Goal: Task Accomplishment & Management: Use online tool/utility

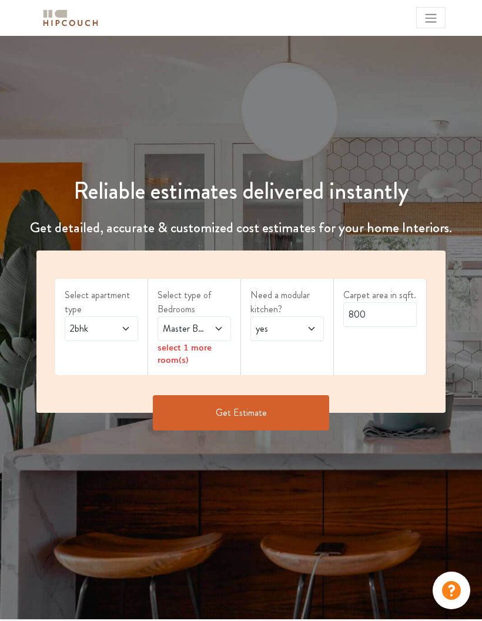
click at [123, 324] on icon at bounding box center [125, 328] width 9 height 9
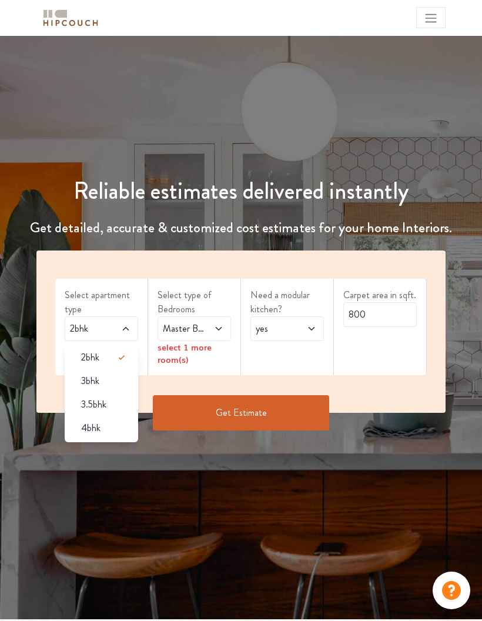
click at [96, 379] on span "3bhk" at bounding box center [90, 381] width 18 height 14
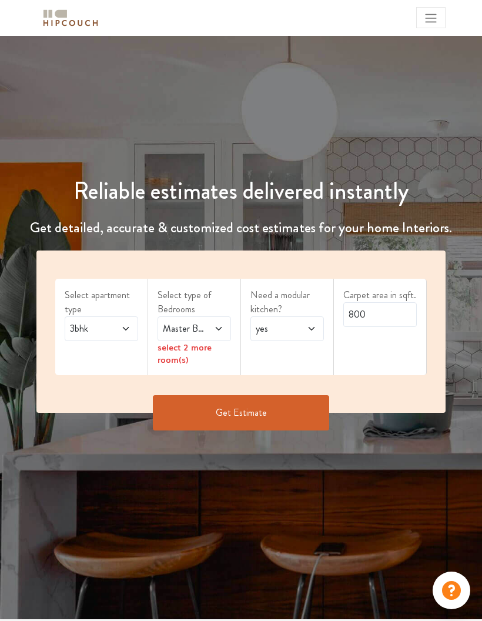
click at [205, 323] on span "Master Bedroom" at bounding box center [183, 329] width 47 height 14
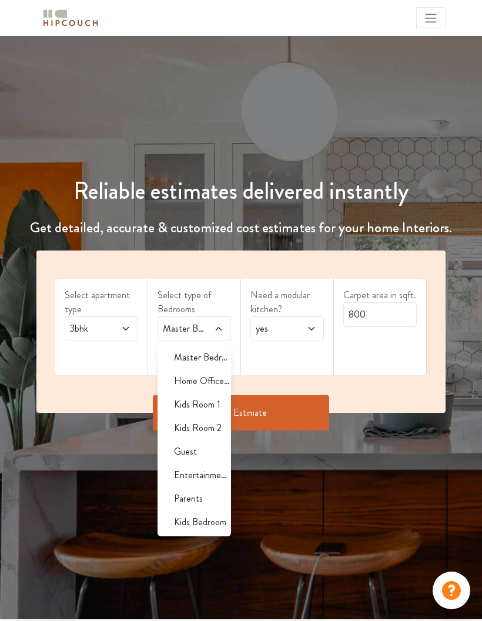
click at [203, 402] on span "Kids Room 1" at bounding box center [197, 404] width 46 height 14
click at [189, 446] on span "Guest" at bounding box center [185, 451] width 23 height 14
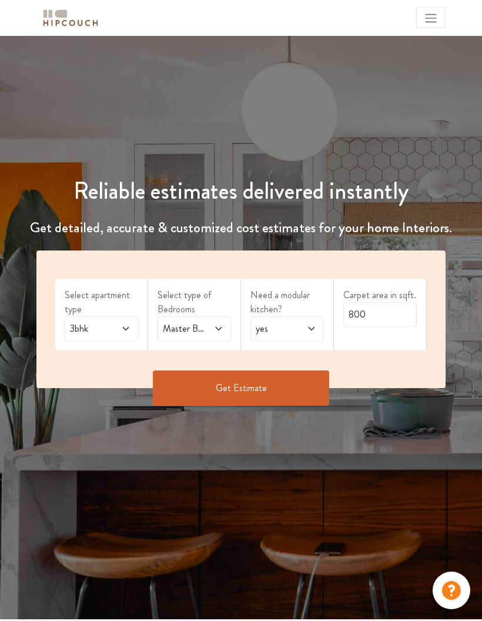
click at [310, 325] on icon at bounding box center [311, 328] width 9 height 9
click at [285, 358] on div "yes" at bounding box center [291, 357] width 66 height 14
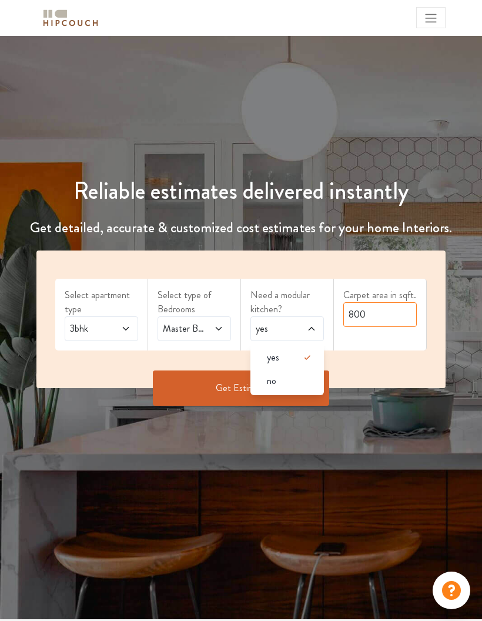
click at [404, 315] on input "800" at bounding box center [379, 314] width 73 height 25
type input "8"
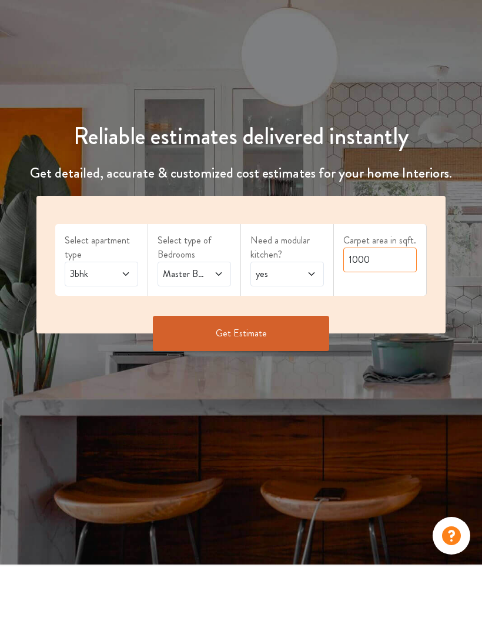
type input "1000"
click at [240, 370] on button "Get Estimate" at bounding box center [241, 387] width 176 height 35
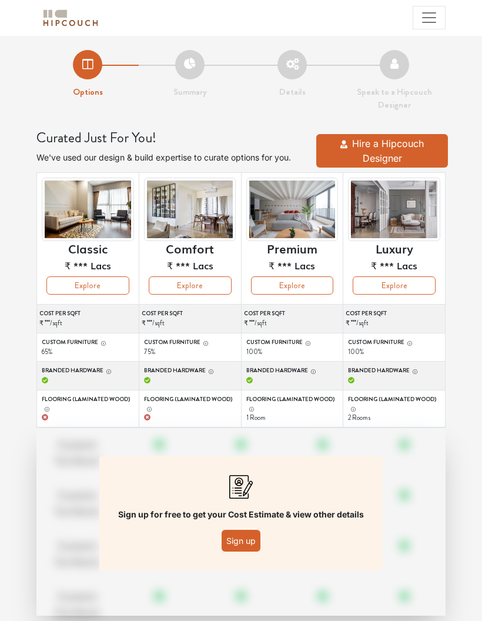
click at [247, 539] on button "Sign up" at bounding box center [241, 541] width 39 height 22
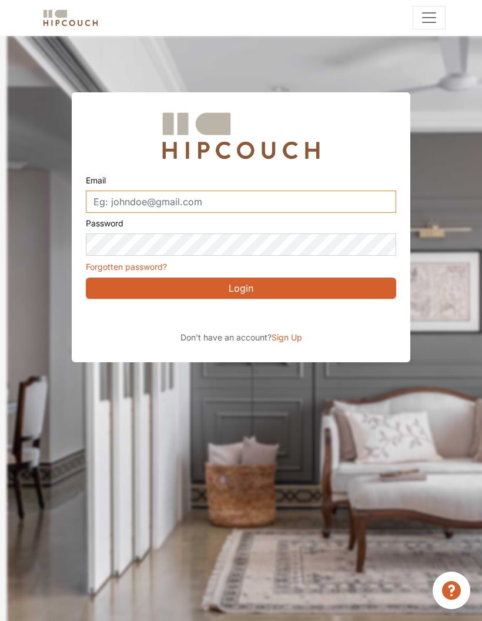
click at [223, 200] on input "Email" at bounding box center [241, 201] width 310 height 22
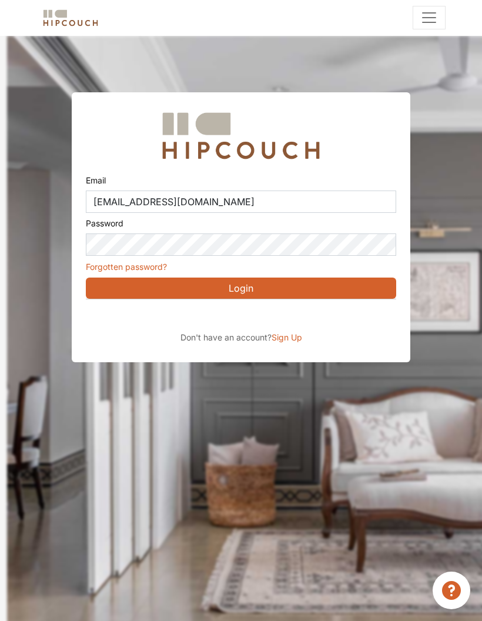
click at [332, 287] on button "Login" at bounding box center [241, 287] width 310 height 21
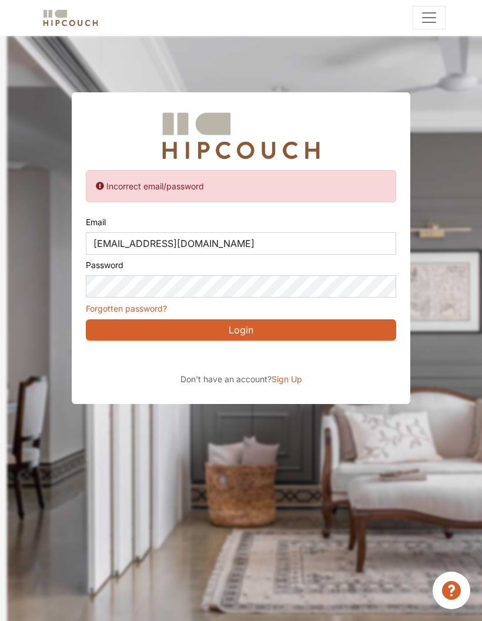
click at [340, 328] on button "Login" at bounding box center [241, 329] width 310 height 21
click at [337, 327] on button "Login" at bounding box center [241, 329] width 310 height 21
click at [253, 242] on input "[EMAIL_ADDRESS][DOMAIN_NAME]" at bounding box center [241, 243] width 310 height 22
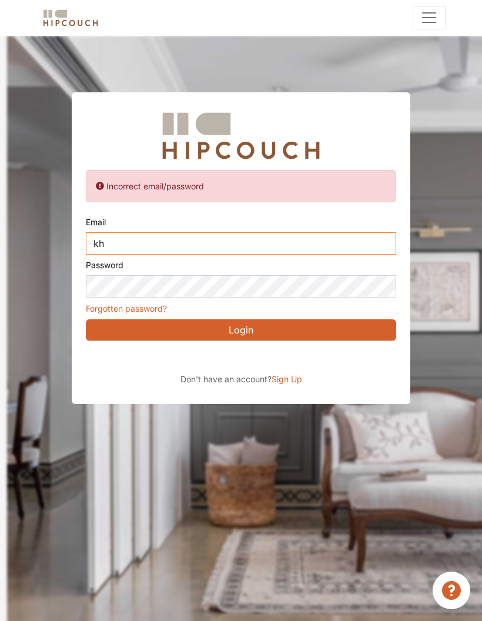
type input "k"
type input "[EMAIL_ADDRESS][DOMAIN_NAME]"
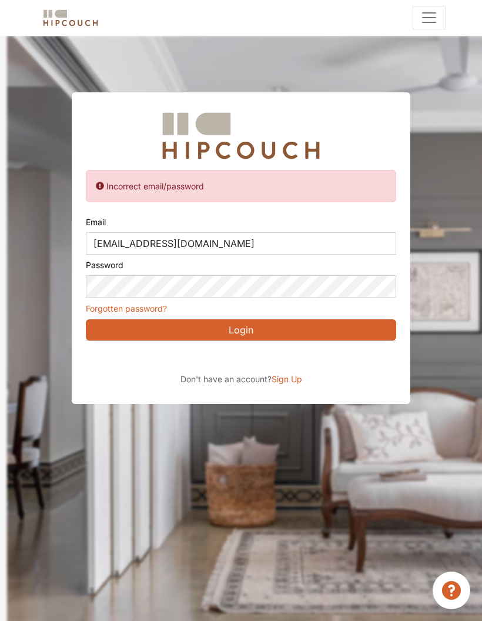
click at [329, 330] on button "Login" at bounding box center [241, 329] width 310 height 21
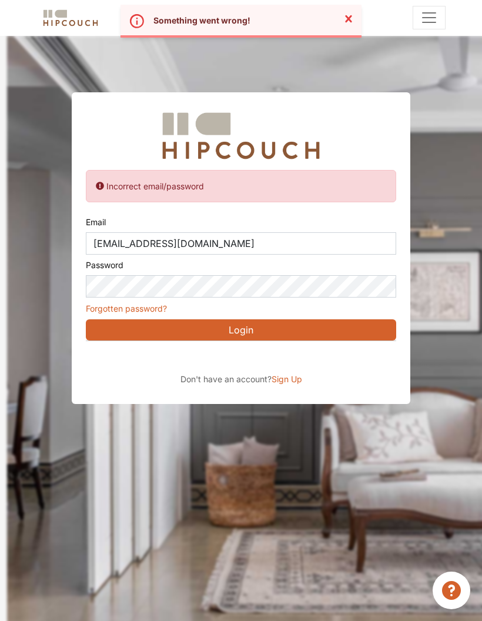
click at [352, 17] on icon "Close" at bounding box center [349, 19] width 14 height 14
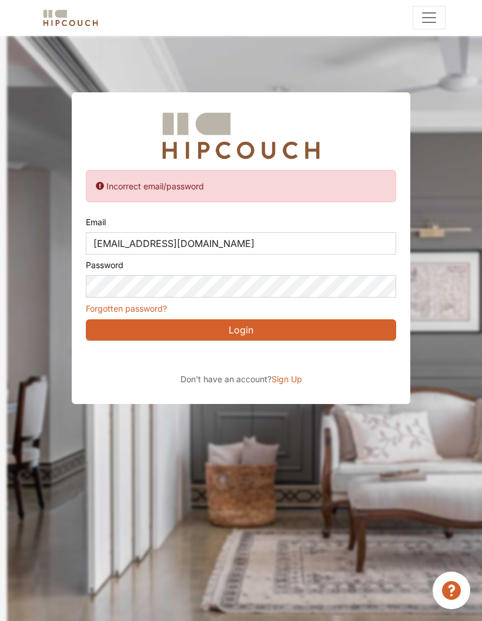
click at [366, 421] on div at bounding box center [248, 346] width 482 height 621
click at [256, 364] on div "Sign in with Google. Opens in new tab" at bounding box center [193, 358] width 215 height 26
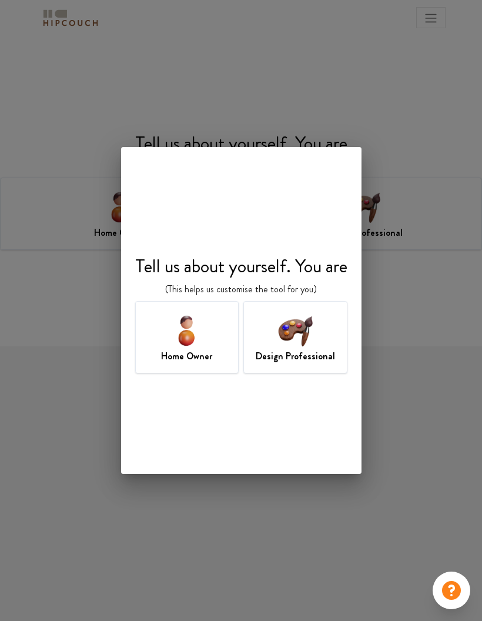
click at [304, 331] on img at bounding box center [295, 330] width 38 height 38
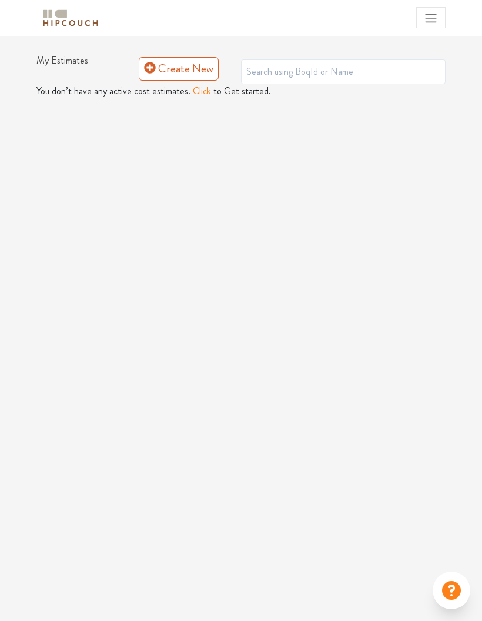
click at [183, 68] on link "Create New" at bounding box center [179, 69] width 80 height 24
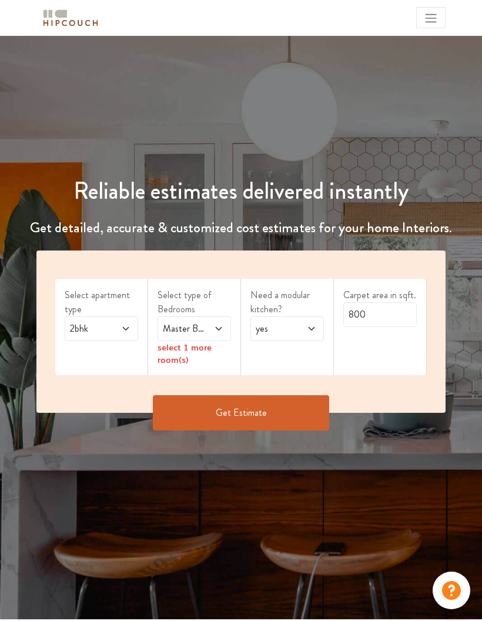
click at [242, 400] on button "Get Estimate" at bounding box center [241, 412] width 176 height 35
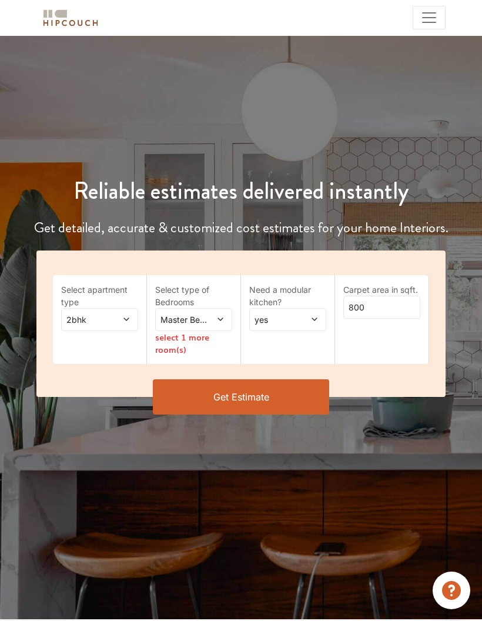
click at [126, 313] on span at bounding box center [122, 319] width 16 height 12
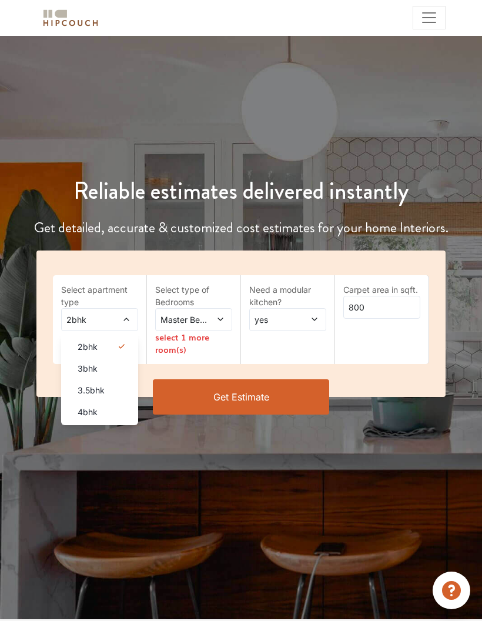
click at [97, 369] on span "3bhk" at bounding box center [88, 368] width 20 height 12
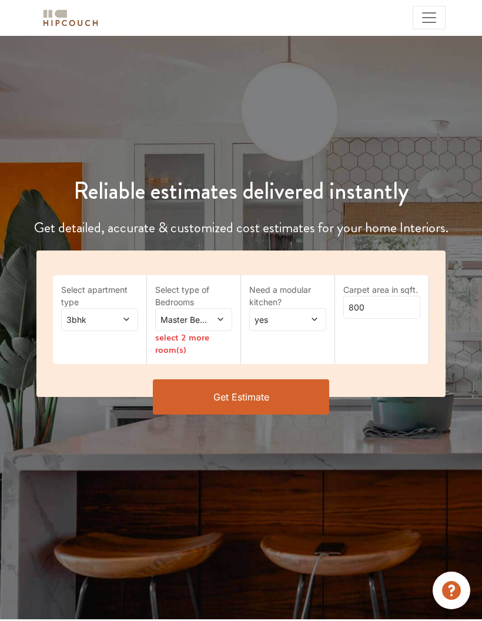
click at [218, 313] on span at bounding box center [216, 319] width 16 height 12
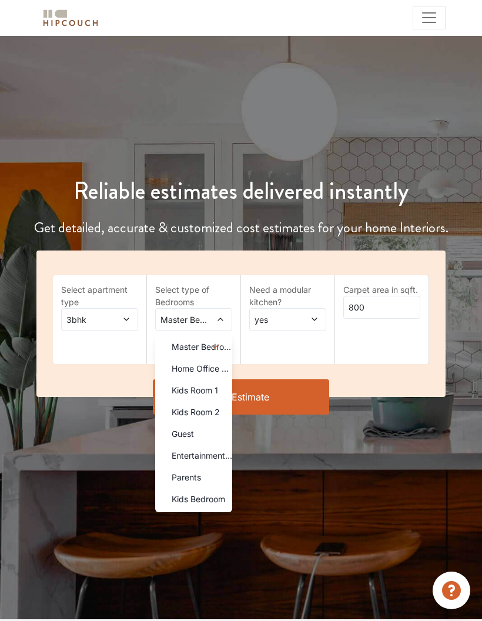
click at [196, 431] on div "Guest" at bounding box center [197, 433] width 70 height 12
click at [212, 495] on span "Kids Bedroom" at bounding box center [198, 499] width 53 height 12
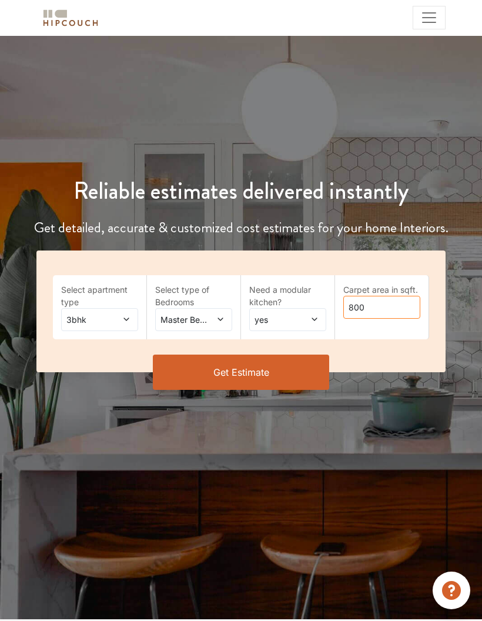
click at [397, 302] on input "800" at bounding box center [381, 307] width 77 height 23
type input "8"
type input "1000"
click at [250, 366] on button "Get Estimate" at bounding box center [241, 372] width 176 height 35
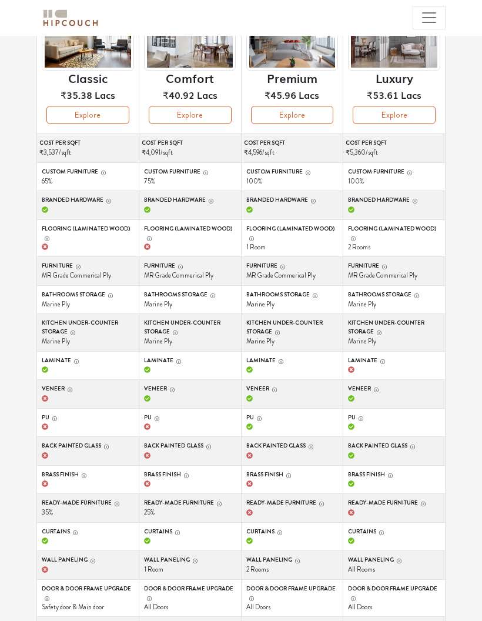
scroll to position [163, 0]
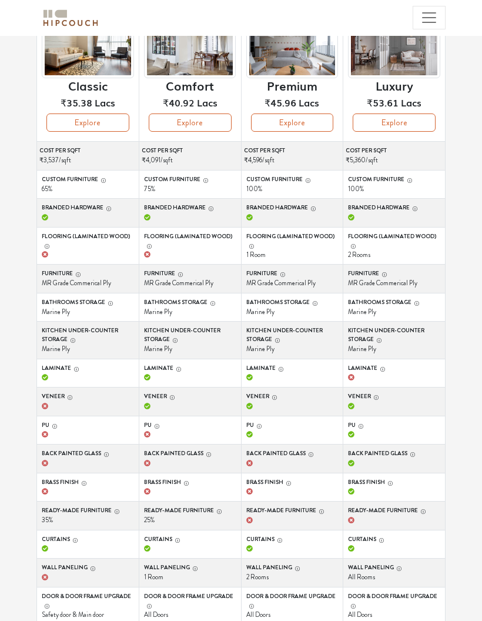
click at [91, 121] on button "Explore" at bounding box center [87, 122] width 83 height 18
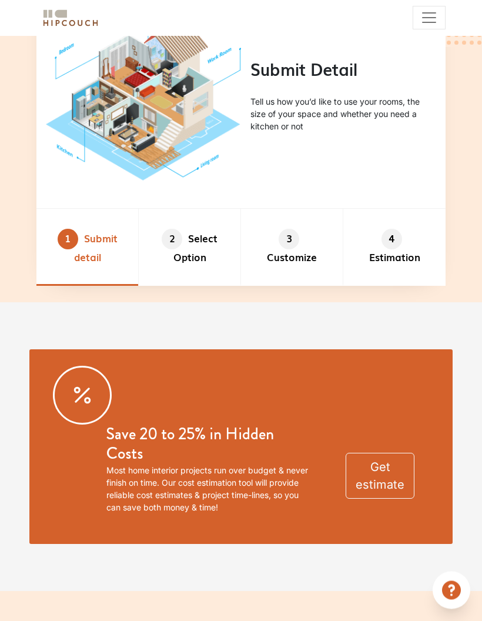
scroll to position [809, 0]
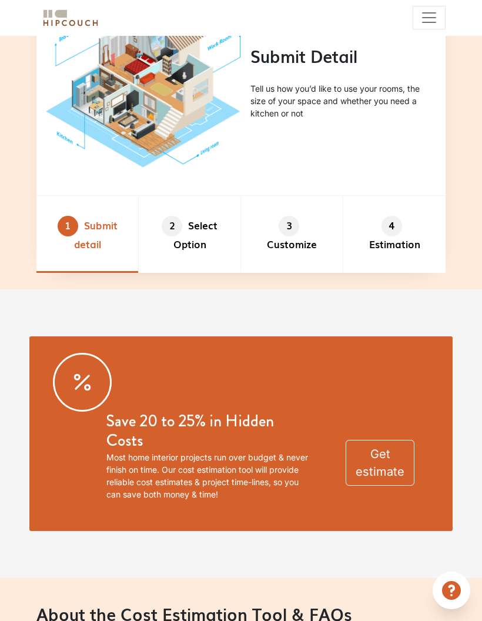
click at [200, 272] on li "2 Select Option" at bounding box center [190, 234] width 102 height 76
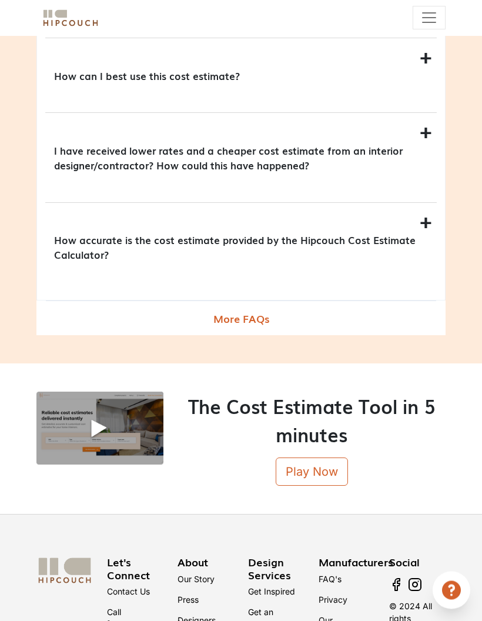
scroll to position [1568, 0]
